Goal: Task Accomplishment & Management: Manage account settings

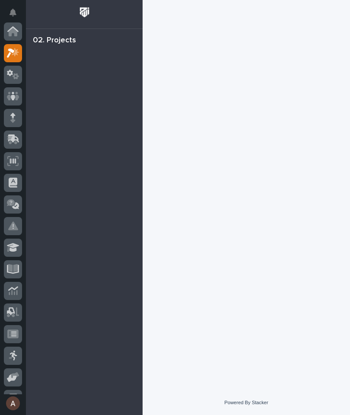
scroll to position [22, 0]
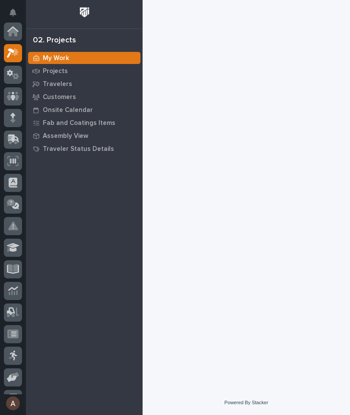
scroll to position [22, 0]
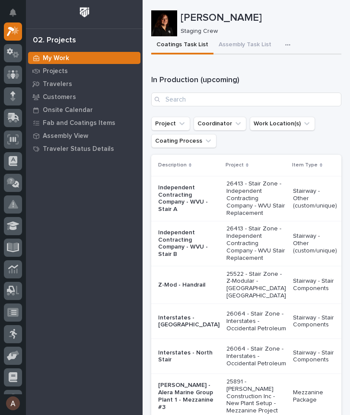
click at [285, 43] on icon "button" at bounding box center [287, 45] width 5 height 6
click at [272, 67] on span "Staging Task List" at bounding box center [260, 68] width 46 height 8
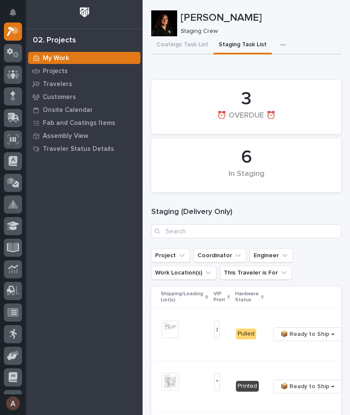
scroll to position [0, 212]
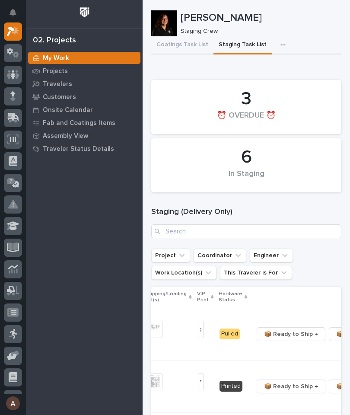
click at [283, 335] on span "📦 Ready to Ship →" at bounding box center [291, 334] width 54 height 10
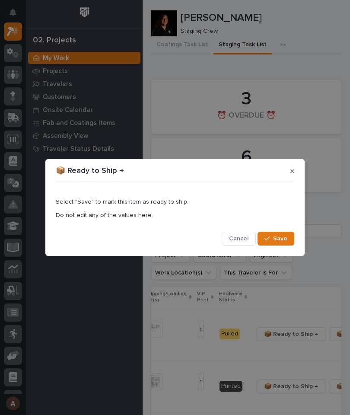
click at [277, 239] on span "Save" at bounding box center [280, 239] width 14 height 8
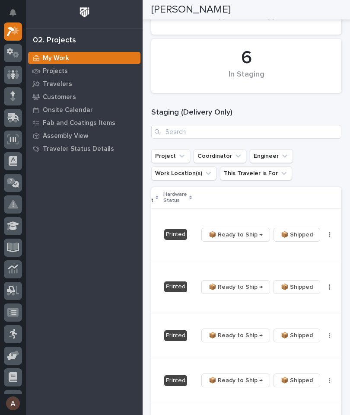
scroll to position [0, 267]
click at [324, 232] on button "button" at bounding box center [330, 235] width 12 height 6
click at [301, 264] on span "🔩 Hardware" at bounding box center [290, 264] width 36 height 10
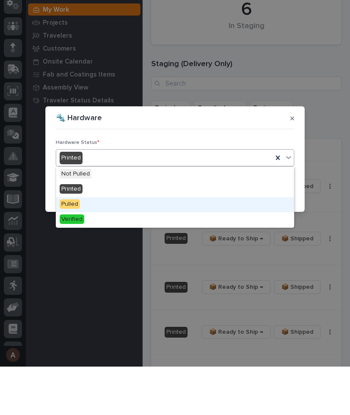
click at [123, 246] on div "Pulled" at bounding box center [175, 253] width 238 height 15
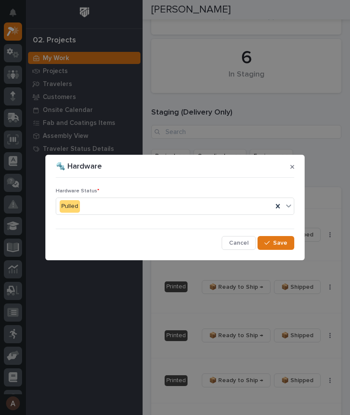
click at [287, 245] on button "Save" at bounding box center [276, 243] width 37 height 14
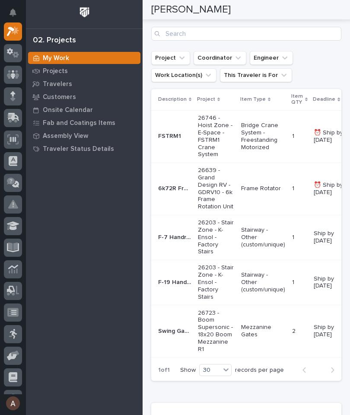
scroll to position [199, 0]
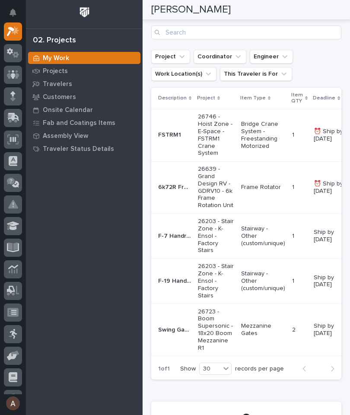
click at [218, 226] on p "26203 - Stair Zone - K-Ensol - Factory Stairs" at bounding box center [216, 236] width 36 height 36
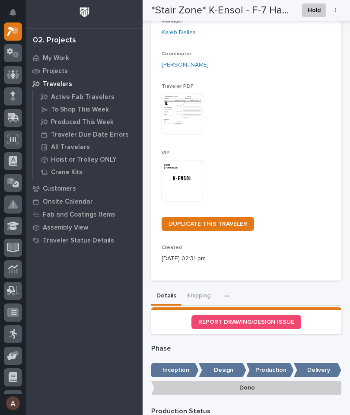
scroll to position [119, 0]
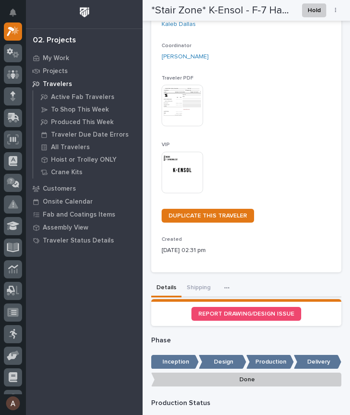
click at [202, 283] on button "Shipping" at bounding box center [199, 288] width 34 height 18
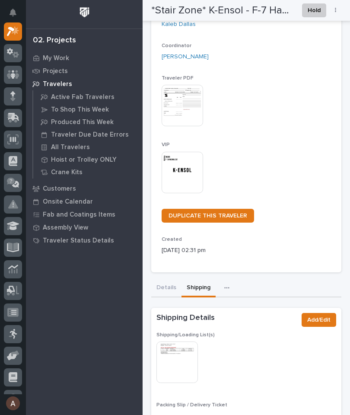
click at [178, 357] on img at bounding box center [176, 361] width 41 height 41
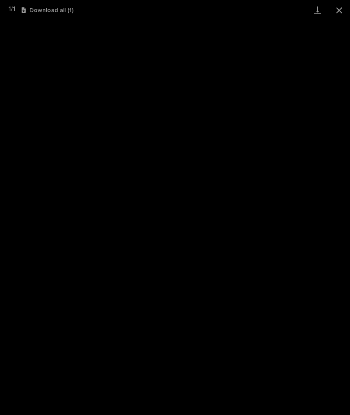
click at [316, 14] on link "Download" at bounding box center [318, 10] width 22 height 20
click at [344, 6] on button "Close gallery" at bounding box center [340, 10] width 22 height 20
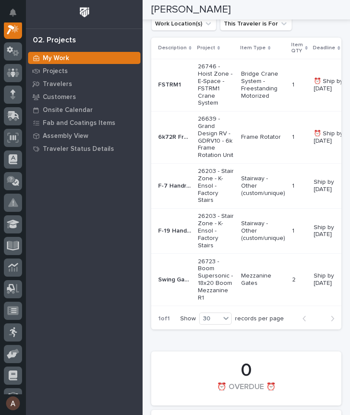
scroll to position [252, 0]
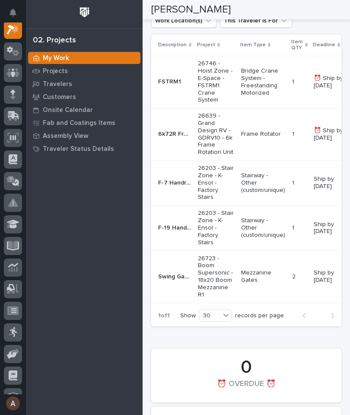
click at [176, 223] on p "F-19 Handrail Ext" at bounding box center [175, 227] width 35 height 9
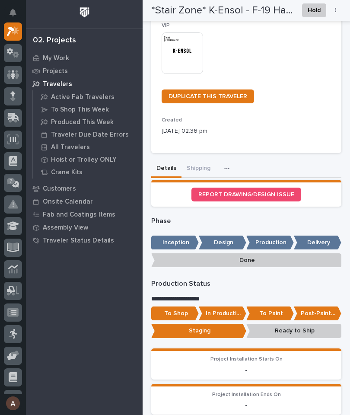
scroll to position [228, 0]
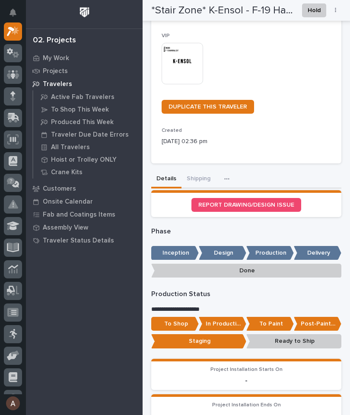
click at [197, 176] on button "Shipping" at bounding box center [199, 179] width 34 height 18
